Goal: Information Seeking & Learning: Learn about a topic

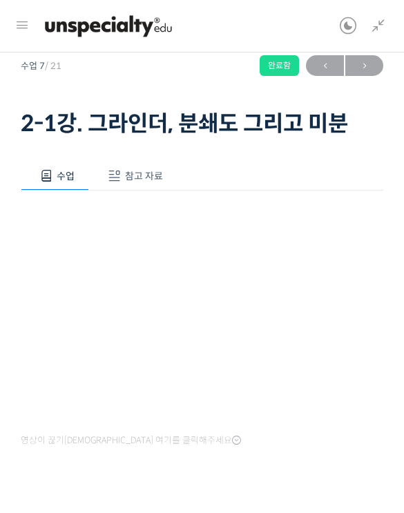
click at [363, 70] on span "→" at bounding box center [364, 66] width 38 height 19
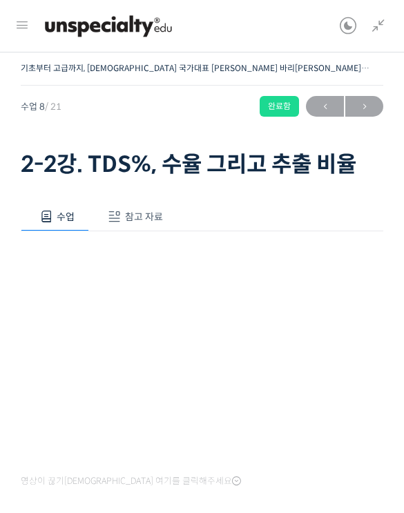
click at [135, 214] on span "참고 자료" at bounding box center [144, 216] width 38 height 12
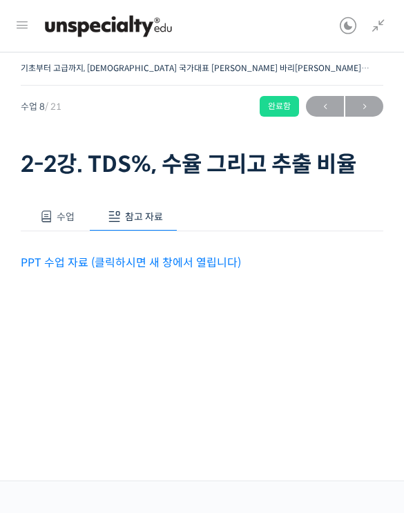
click at [168, 263] on link "PPT 수업 자료 (클릭하시면 새 창에서 열립니다)" at bounding box center [131, 262] width 220 height 14
click at [373, 112] on span "→" at bounding box center [364, 106] width 38 height 19
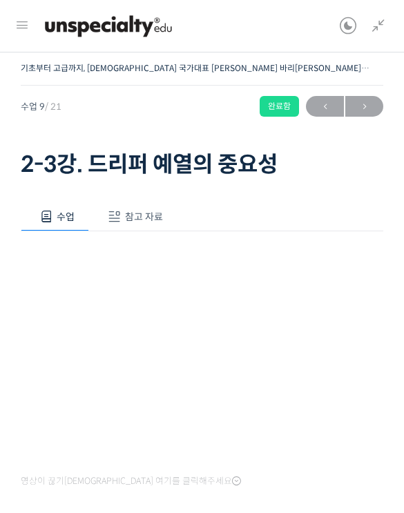
click at [148, 220] on span "참고 자료" at bounding box center [144, 216] width 38 height 12
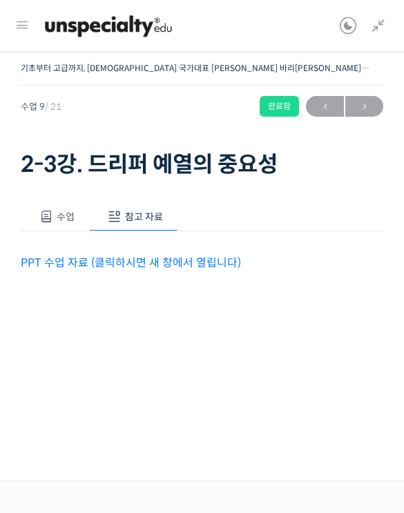
click at [165, 268] on link "PPT 수업 자료 (클릭하시면 새 창에서 열립니다)" at bounding box center [131, 262] width 220 height 14
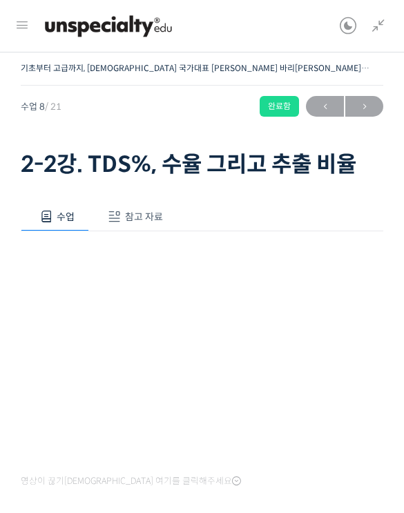
click at [151, 213] on span "참고 자료" at bounding box center [144, 216] width 38 height 12
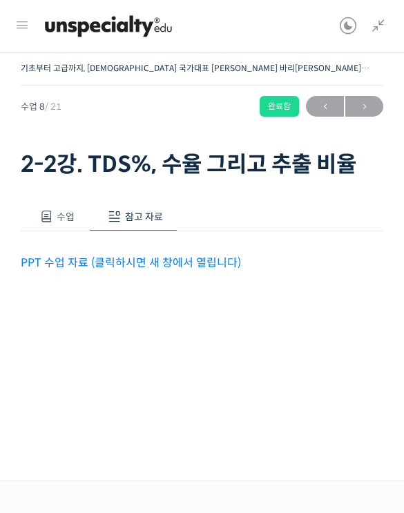
click at [199, 261] on link "PPT 수업 자료 (클릭하시면 새 창에서 열립니다)" at bounding box center [131, 262] width 220 height 14
click at [65, 204] on button "수업" at bounding box center [55, 216] width 68 height 29
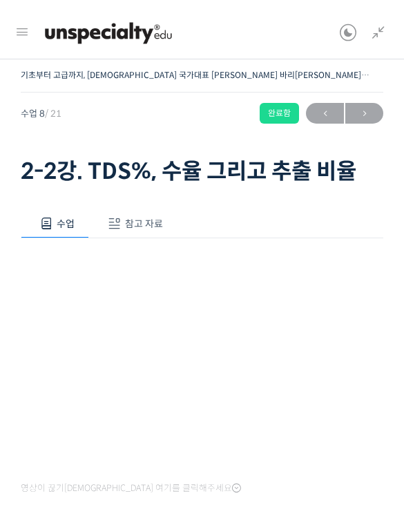
scroll to position [17, 0]
